Goal: Navigation & Orientation: Find specific page/section

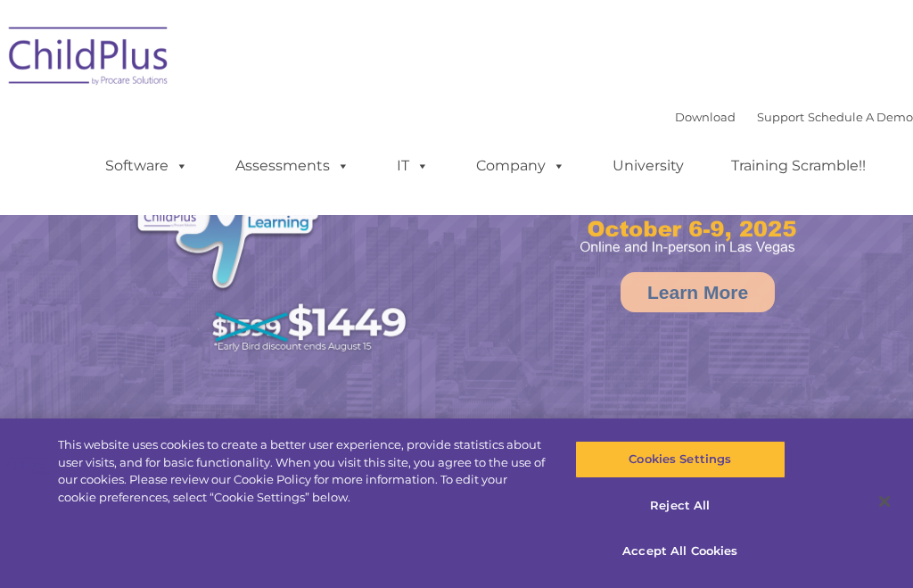
select select "MEDIUM"
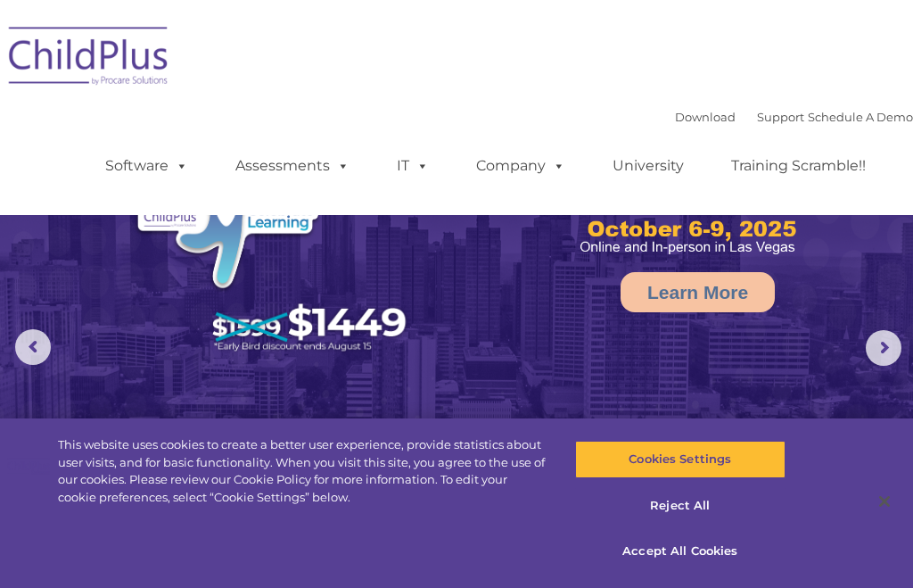
click at [111, 72] on img at bounding box center [89, 58] width 178 height 89
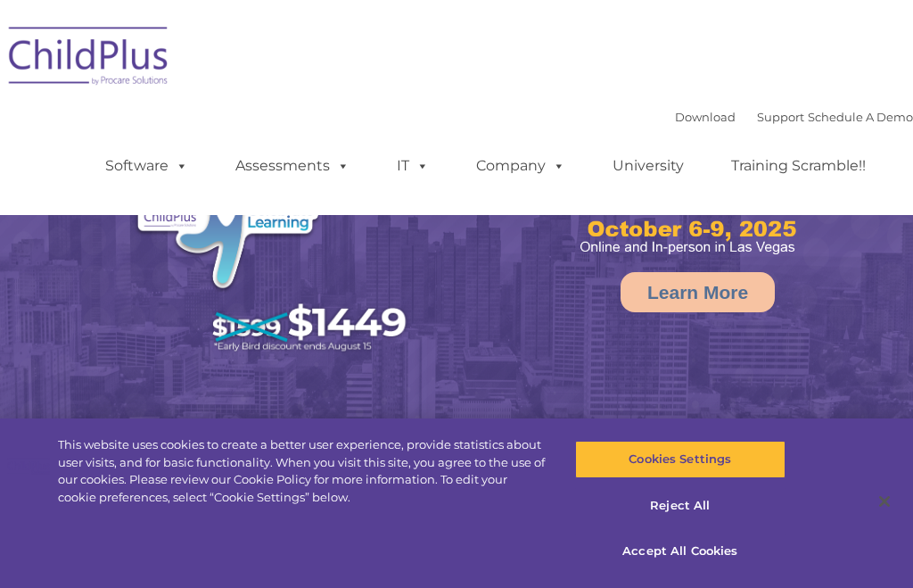
select select "MEDIUM"
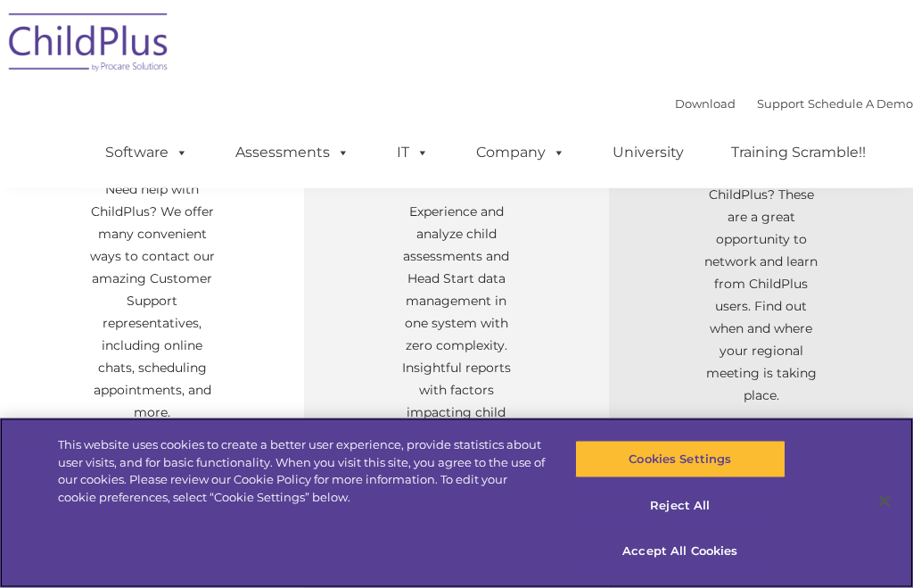
scroll to position [765, 0]
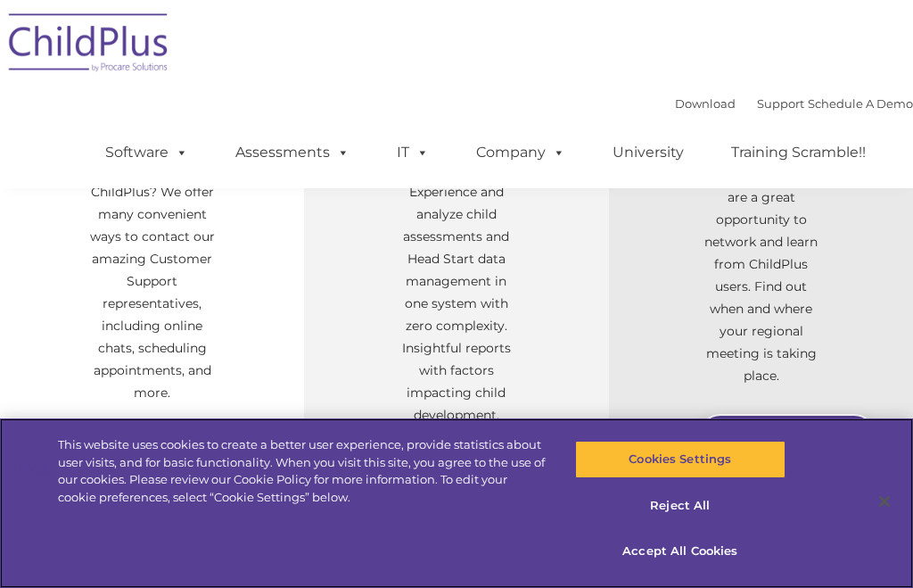
click at [683, 524] on button "Reject All" at bounding box center [680, 505] width 210 height 37
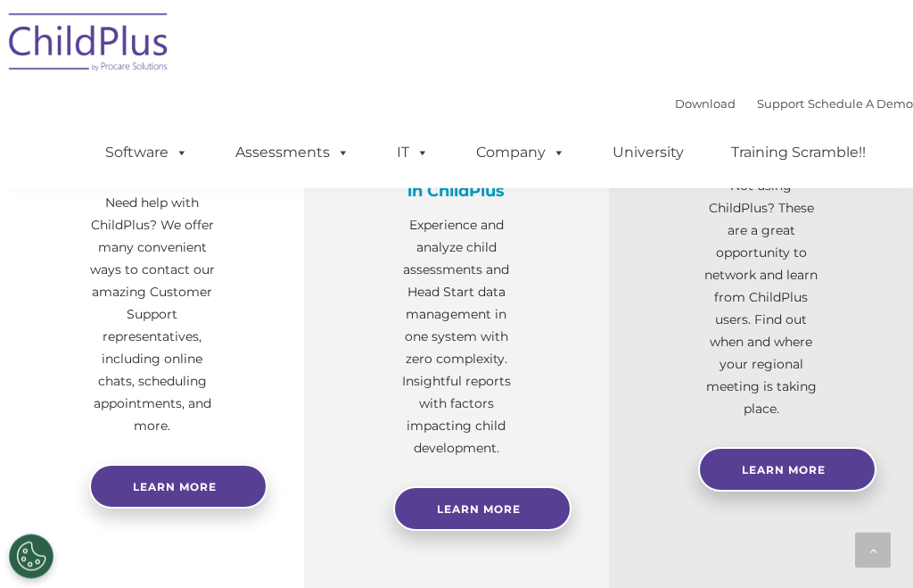
scroll to position [705, 0]
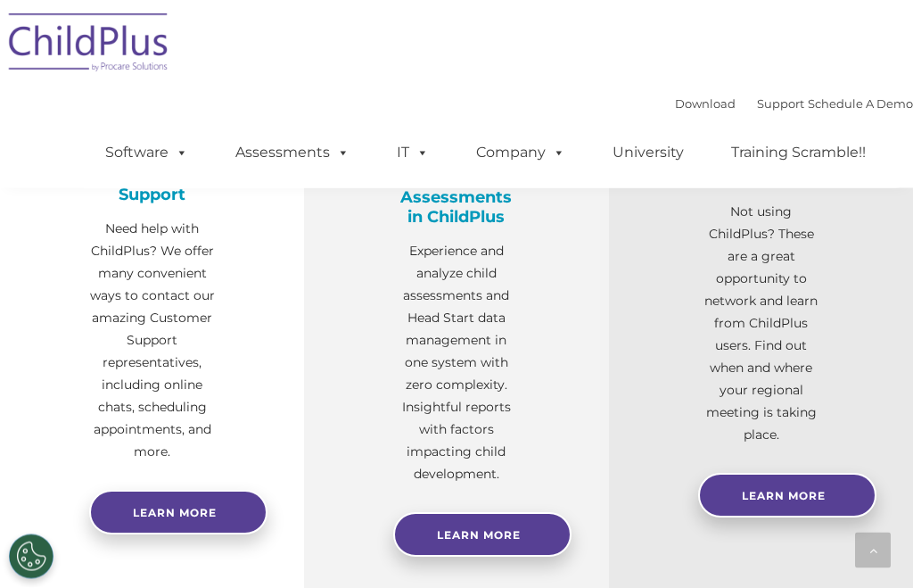
click at [802, 496] on span "Learn More" at bounding box center [784, 496] width 84 height 13
click at [23, 556] on button "Cookies Settings" at bounding box center [31, 556] width 45 height 45
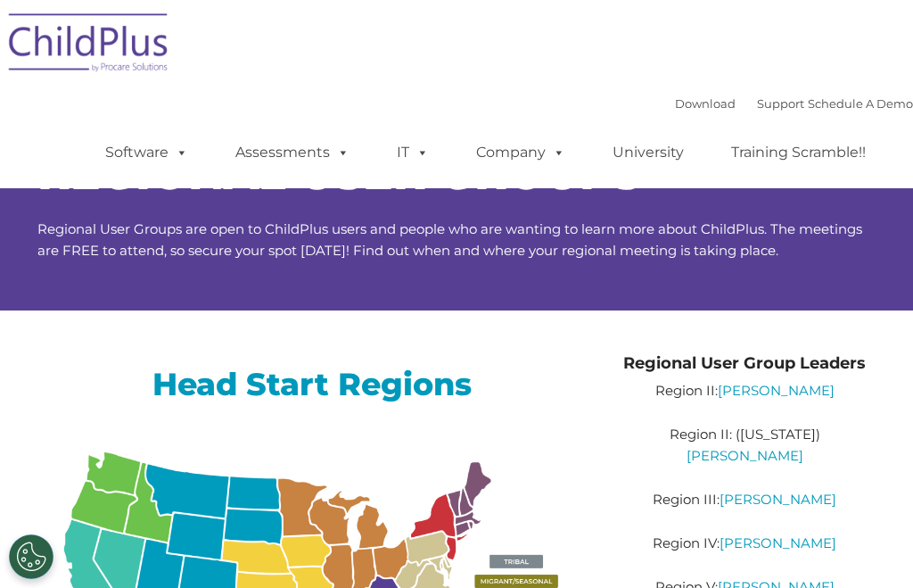
click at [37, 556] on button "Cookies Settings" at bounding box center [31, 556] width 45 height 45
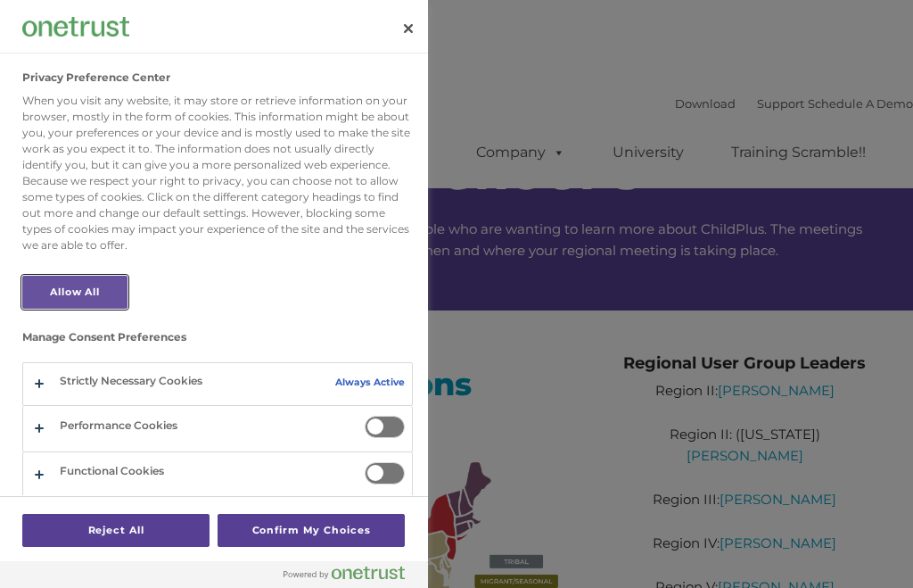
click at [96, 291] on button "Allow All" at bounding box center [74, 292] width 105 height 33
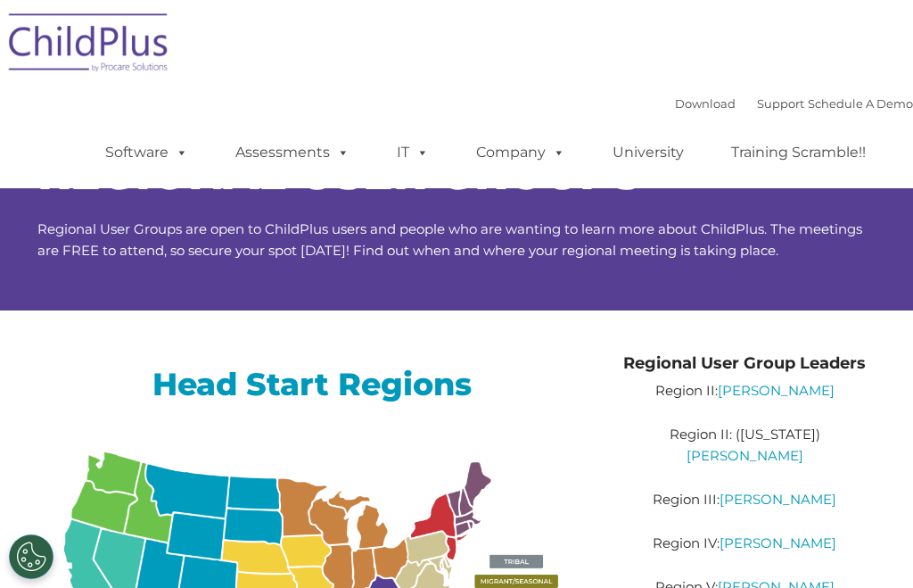
click at [330, 144] on span at bounding box center [340, 152] width 20 height 17
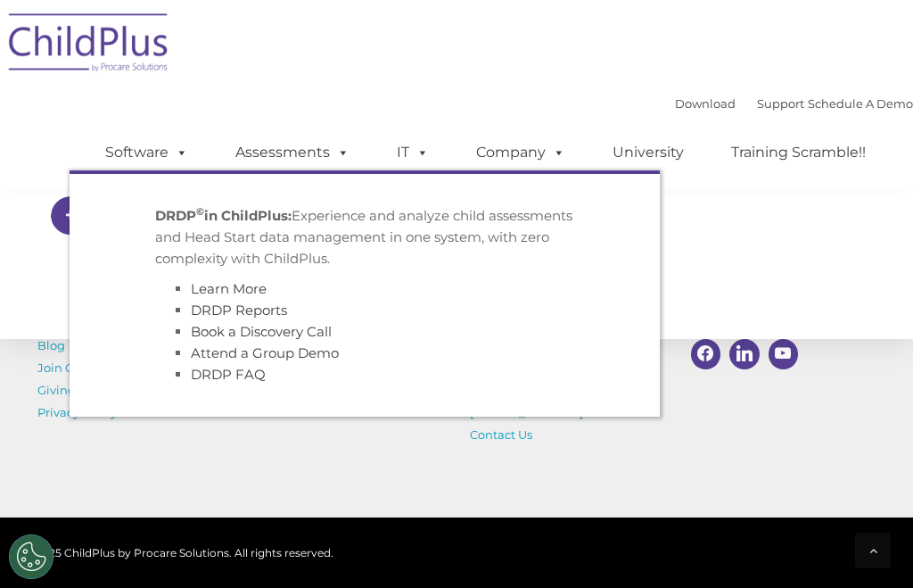
scroll to position [1362, 0]
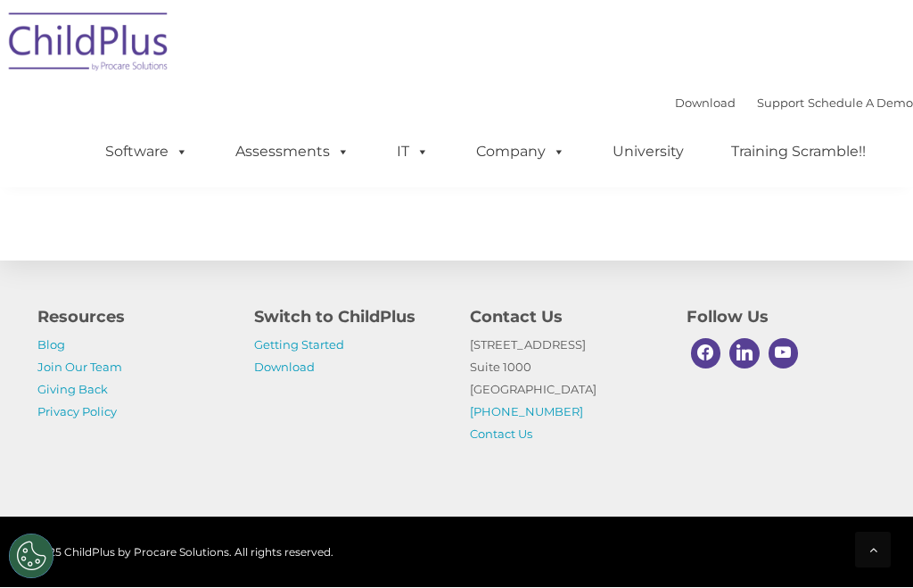
click at [282, 375] on link "Download" at bounding box center [284, 367] width 61 height 14
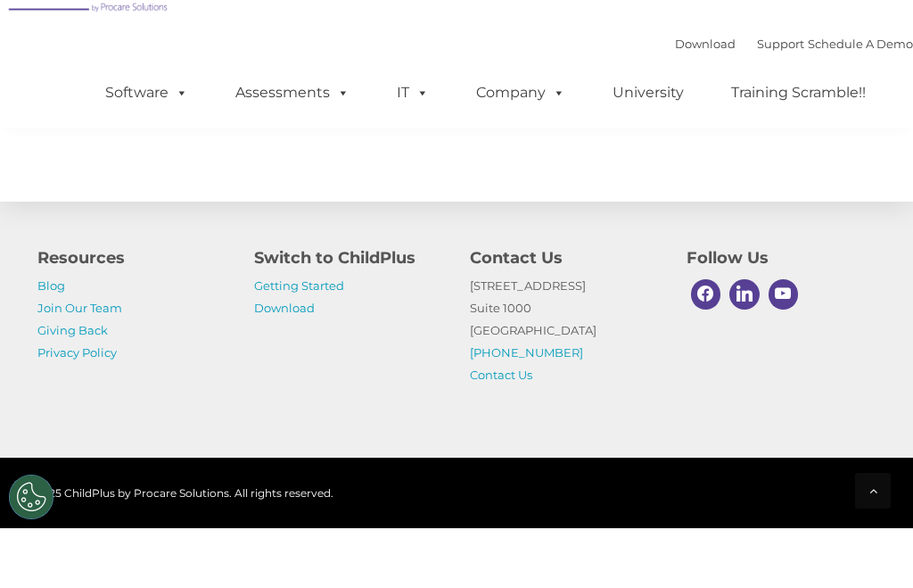
scroll to position [1422, 0]
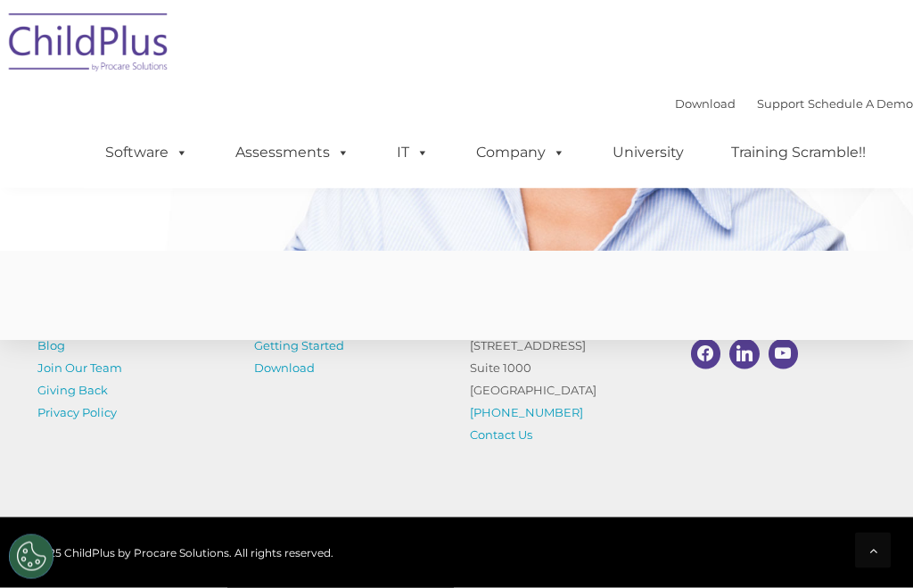
scroll to position [4641, 0]
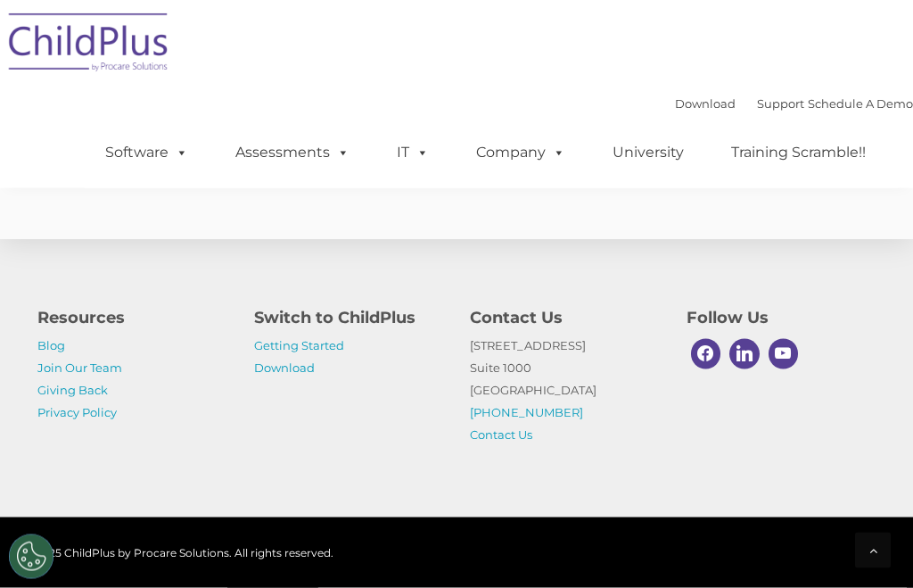
click at [338, 352] on link "Getting Started" at bounding box center [299, 345] width 90 height 14
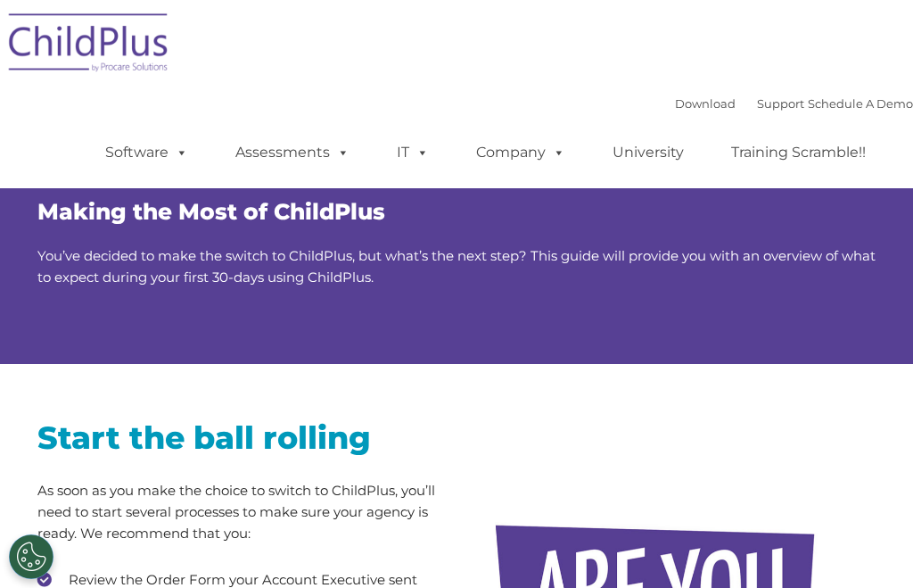
click at [300, 165] on link "Assessments" at bounding box center [293, 153] width 150 height 36
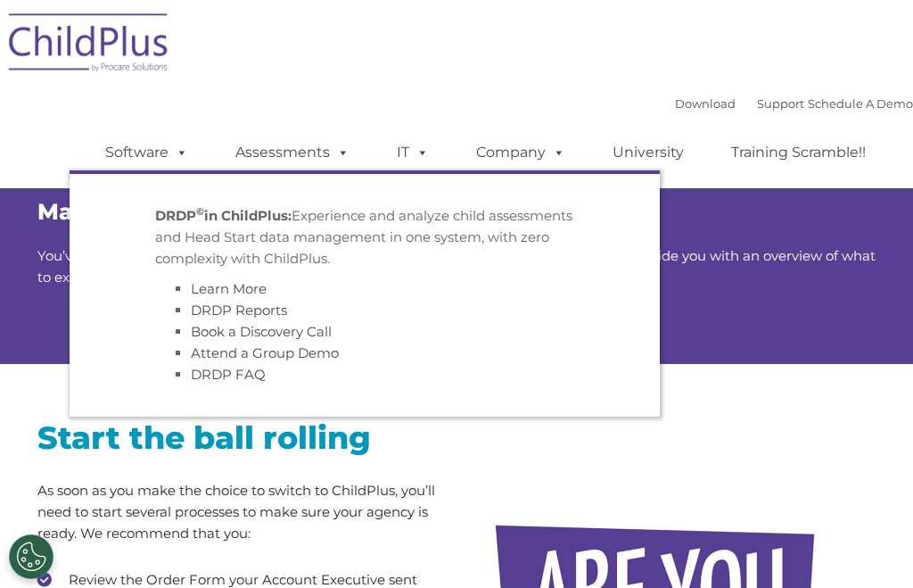
click at [319, 152] on link "Assessments" at bounding box center [293, 153] width 150 height 36
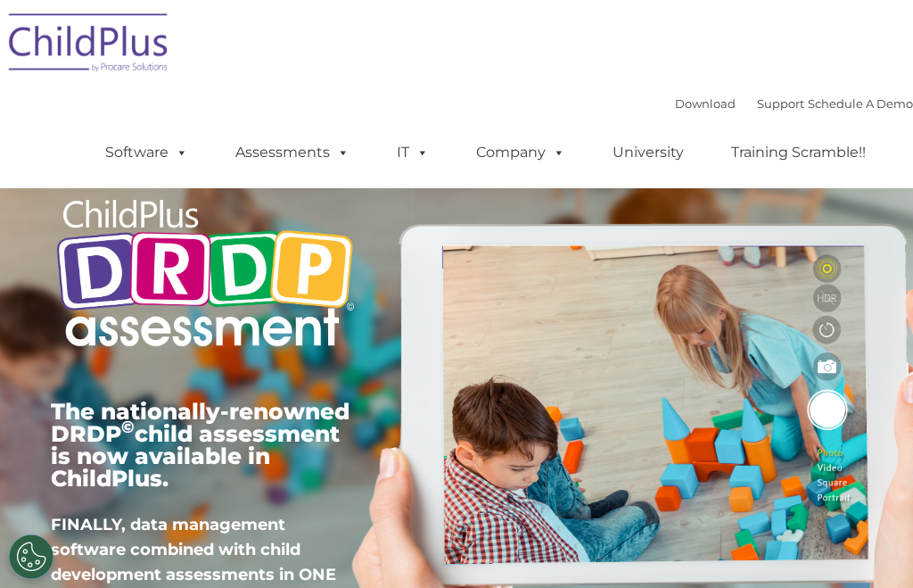
scroll to position [45, 0]
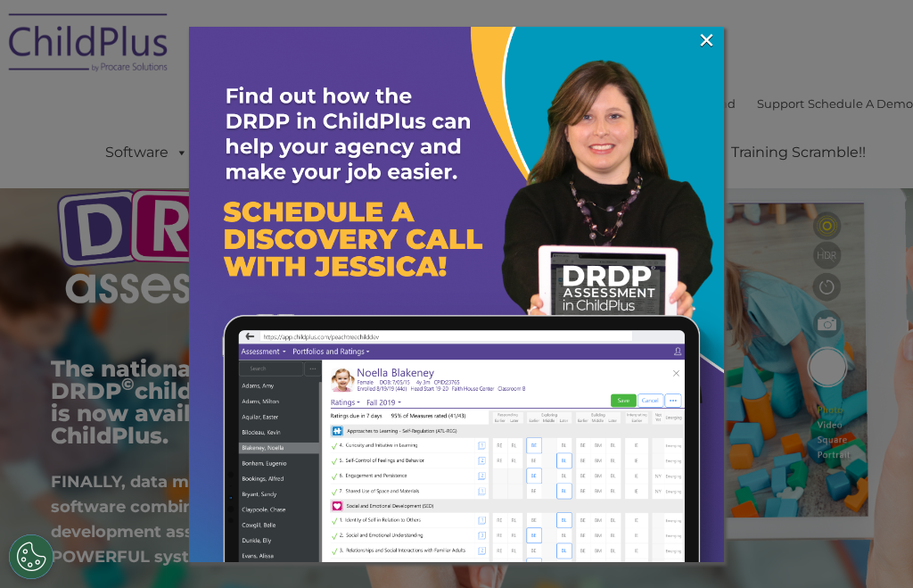
click at [705, 49] on link "×" at bounding box center [707, 40] width 21 height 18
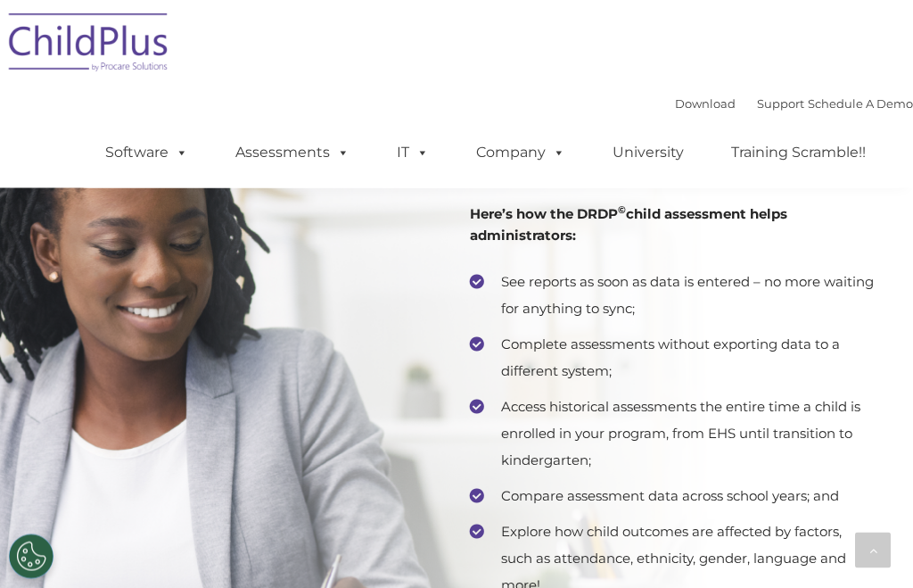
scroll to position [3870, 0]
click at [88, 66] on img at bounding box center [89, 45] width 178 height 89
click at [82, 0] on div "Download Support | Schedule A Demo  MENU MENU Software ChildPlus: The original…" at bounding box center [456, 94] width 913 height 188
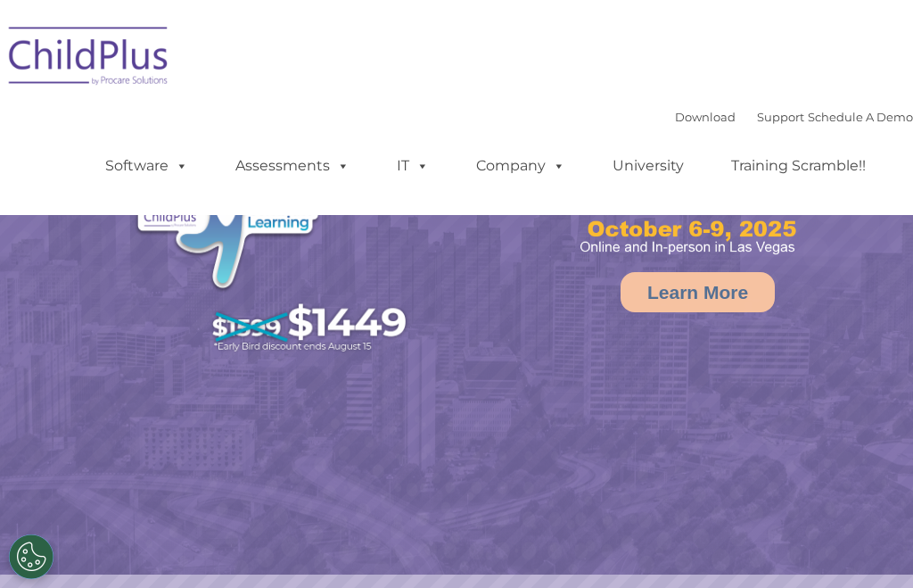
select select "MEDIUM"
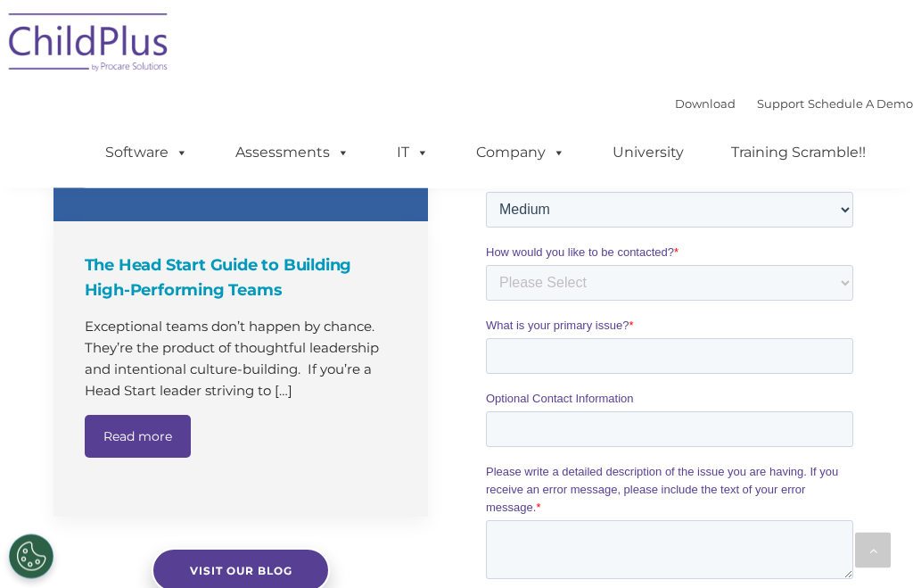
scroll to position [1636, 0]
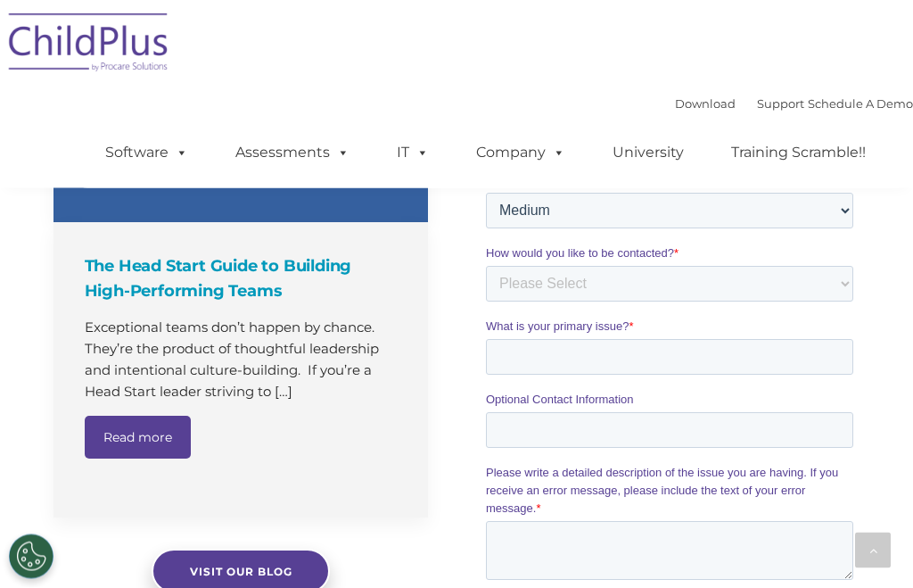
click at [698, 104] on link "Download" at bounding box center [705, 103] width 61 height 14
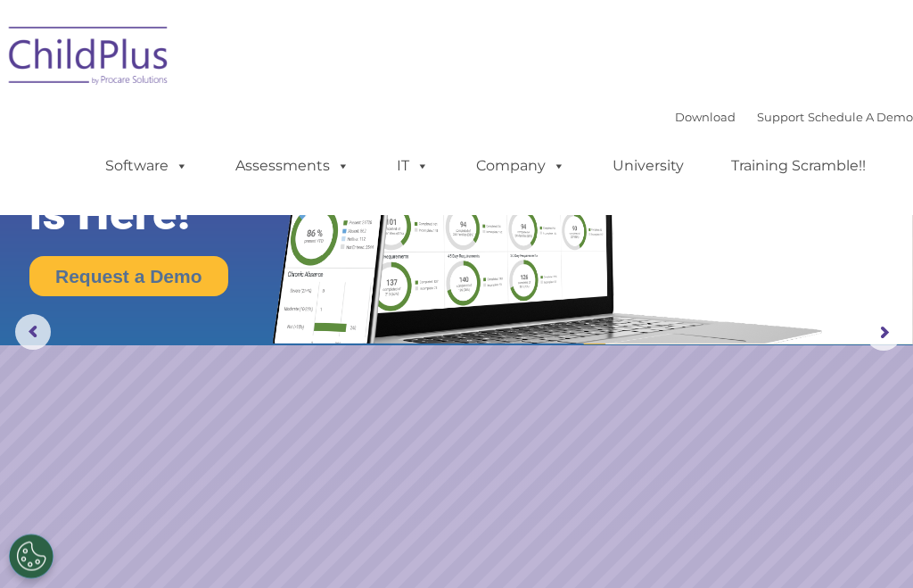
scroll to position [0, 0]
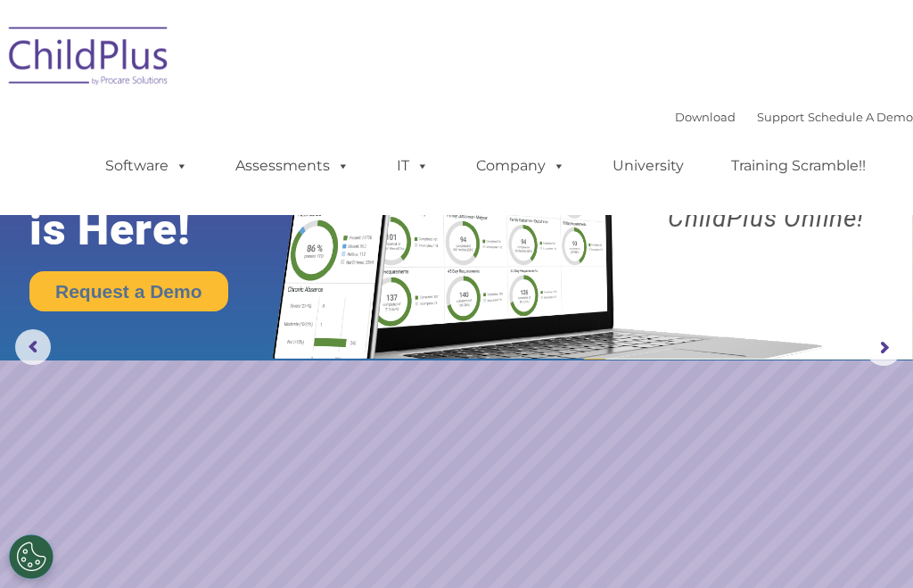
click at [522, 168] on link "Company" at bounding box center [520, 166] width 125 height 36
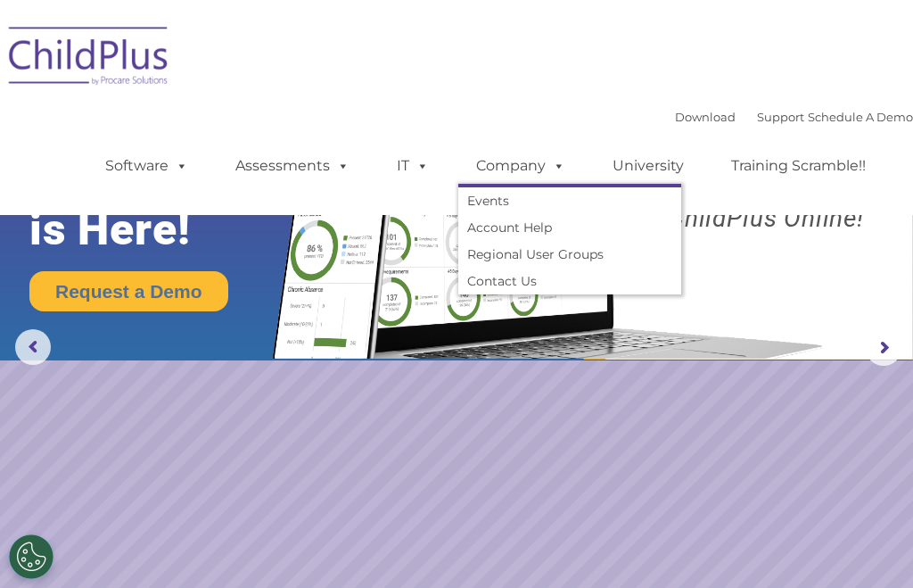
click at [653, 169] on link "University" at bounding box center [648, 166] width 107 height 36
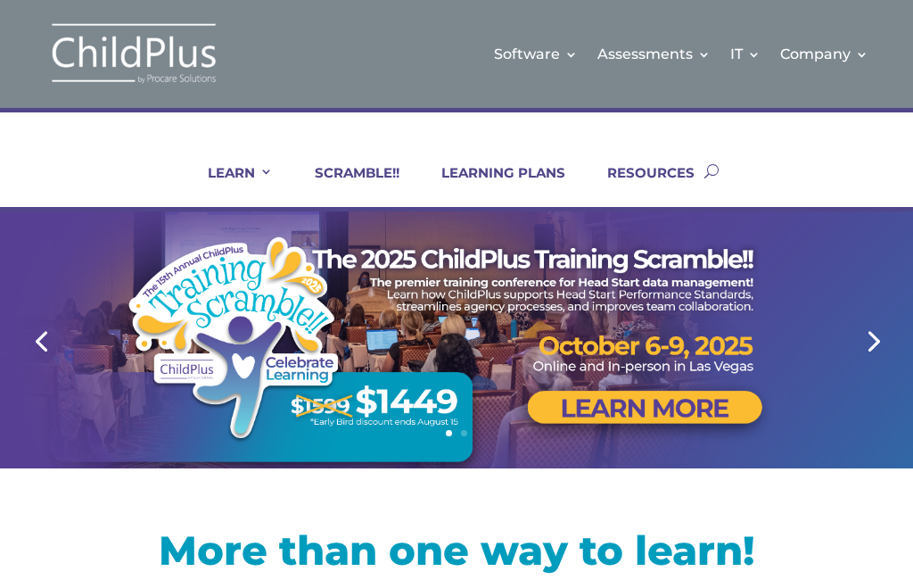
click at [109, 43] on img at bounding box center [134, 53] width 178 height 65
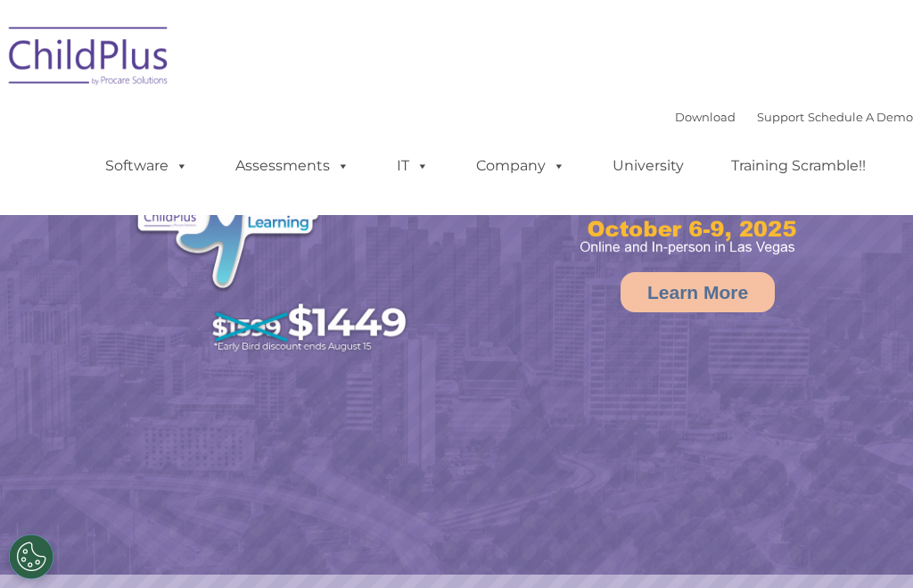
select select "MEDIUM"
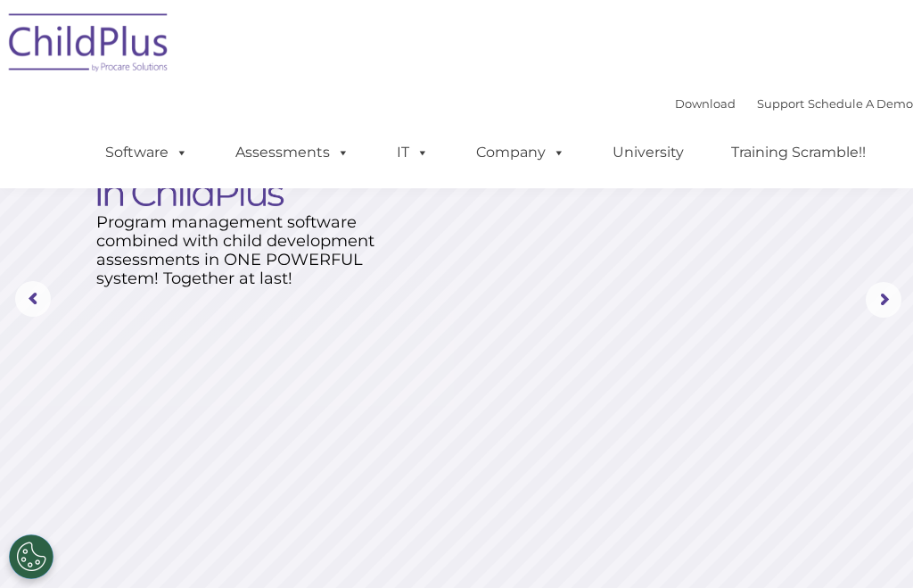
click at [309, 154] on link "Assessments" at bounding box center [293, 153] width 150 height 36
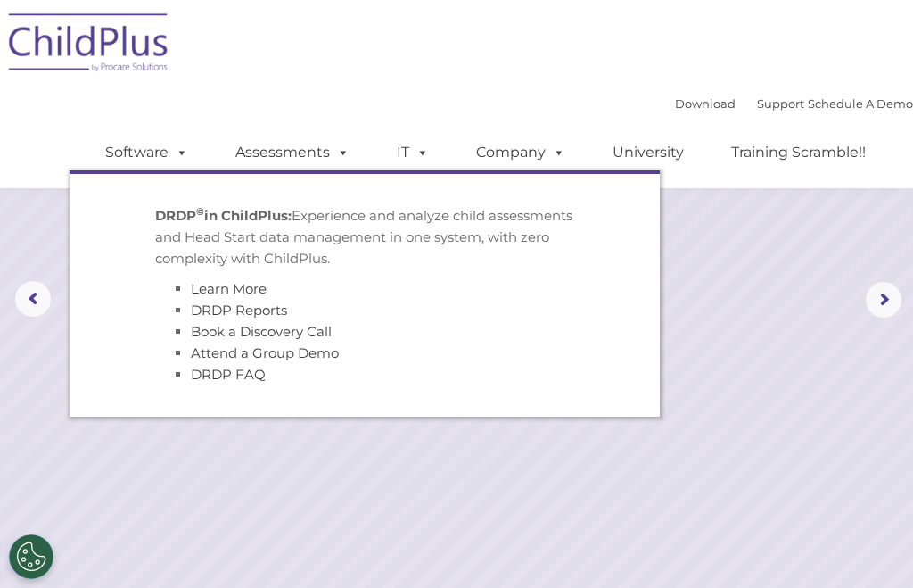
click at [162, 153] on link "Software" at bounding box center [146, 153] width 119 height 36
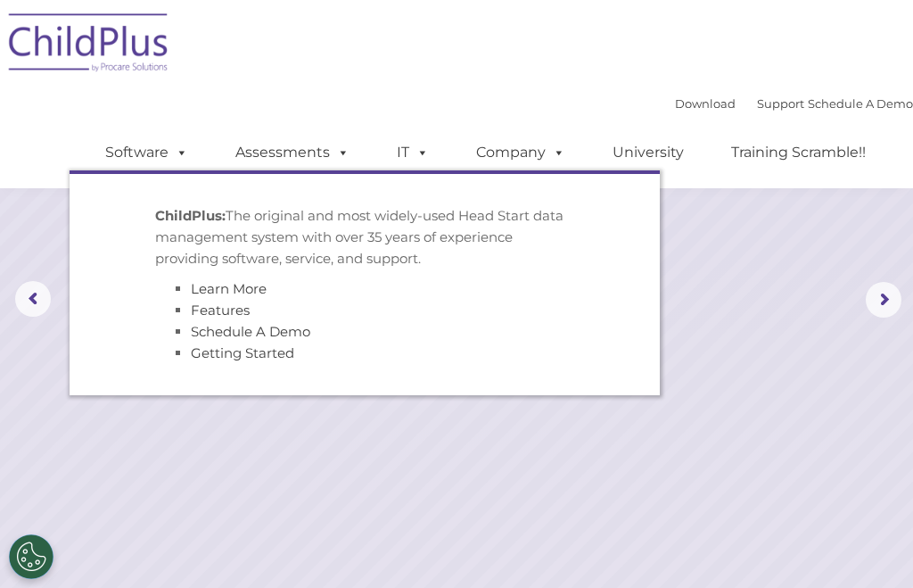
click at [422, 152] on span at bounding box center [419, 152] width 20 height 17
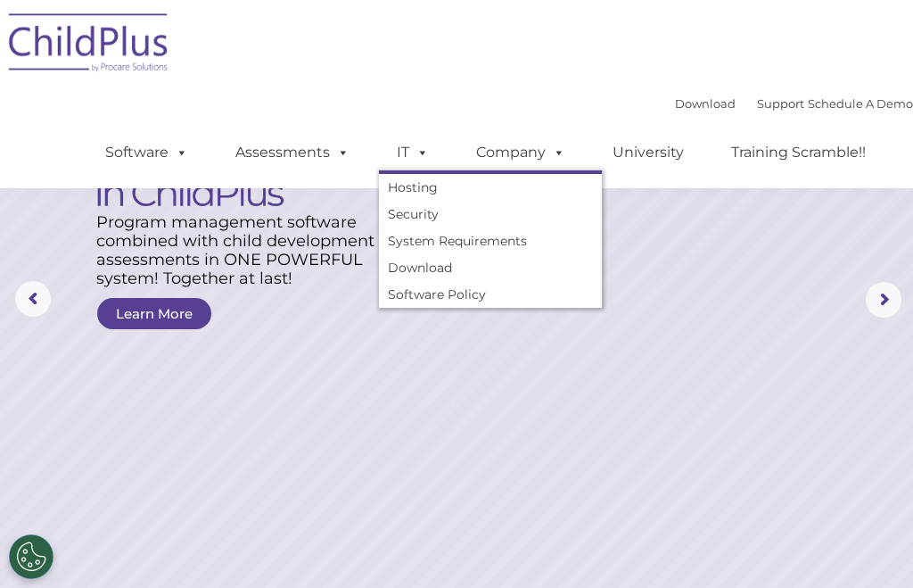
click at [556, 151] on span at bounding box center [556, 152] width 20 height 17
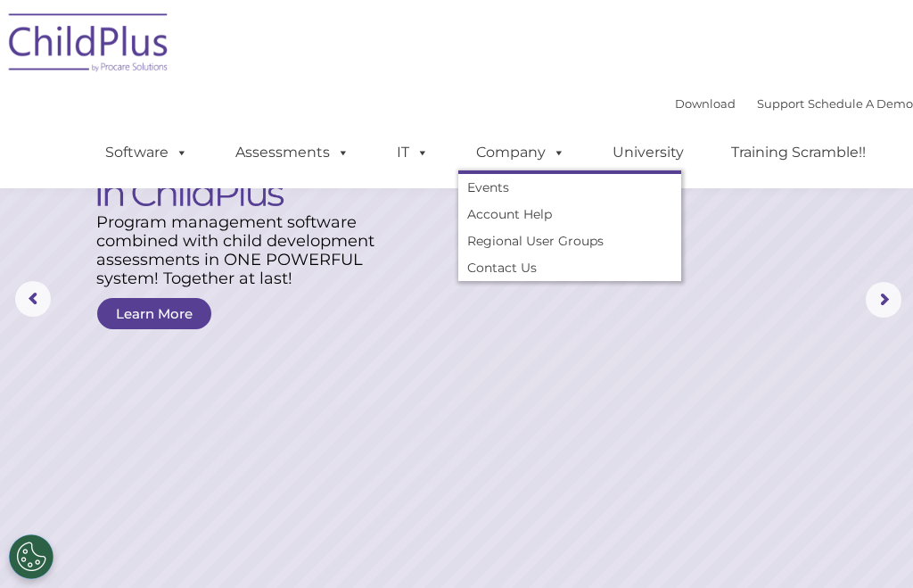
click at [567, 206] on link "Account Help" at bounding box center [569, 214] width 223 height 27
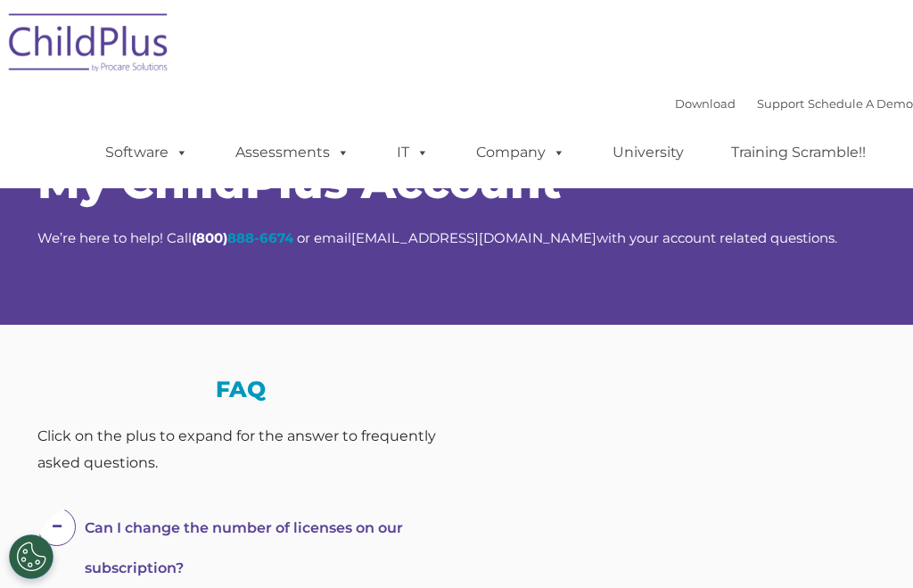
select select "MEDIUM"
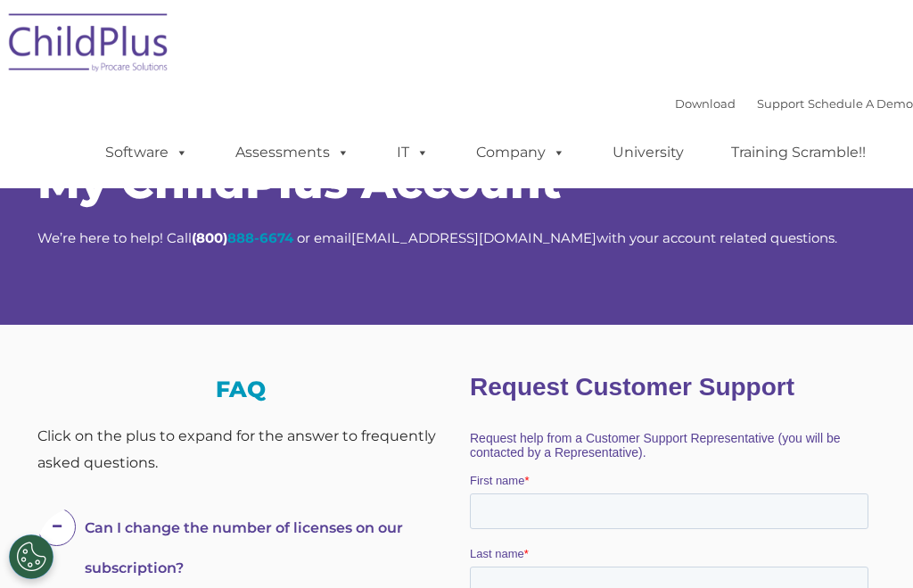
click at [651, 151] on link "University" at bounding box center [648, 153] width 107 height 36
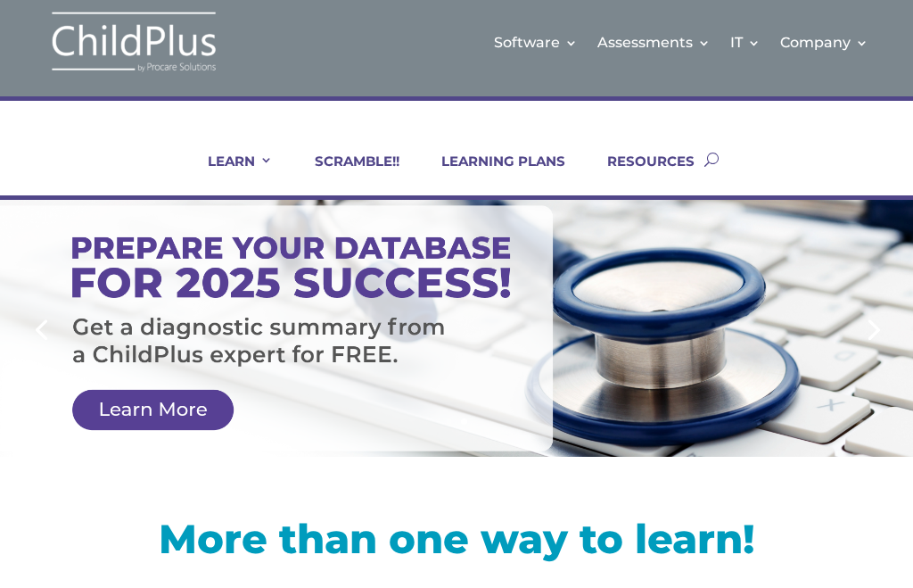
click at [161, 62] on img at bounding box center [134, 42] width 178 height 65
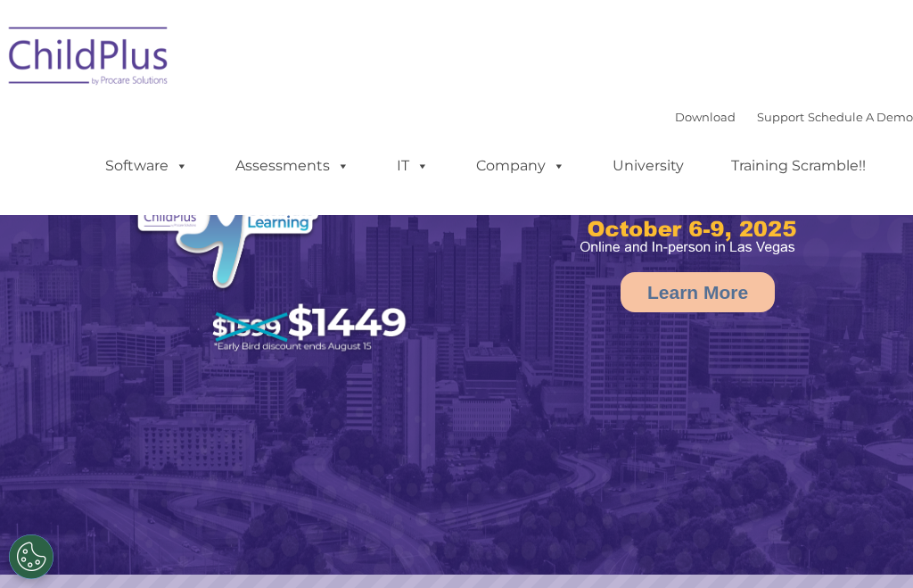
select select "MEDIUM"
